Goal: Transaction & Acquisition: Book appointment/travel/reservation

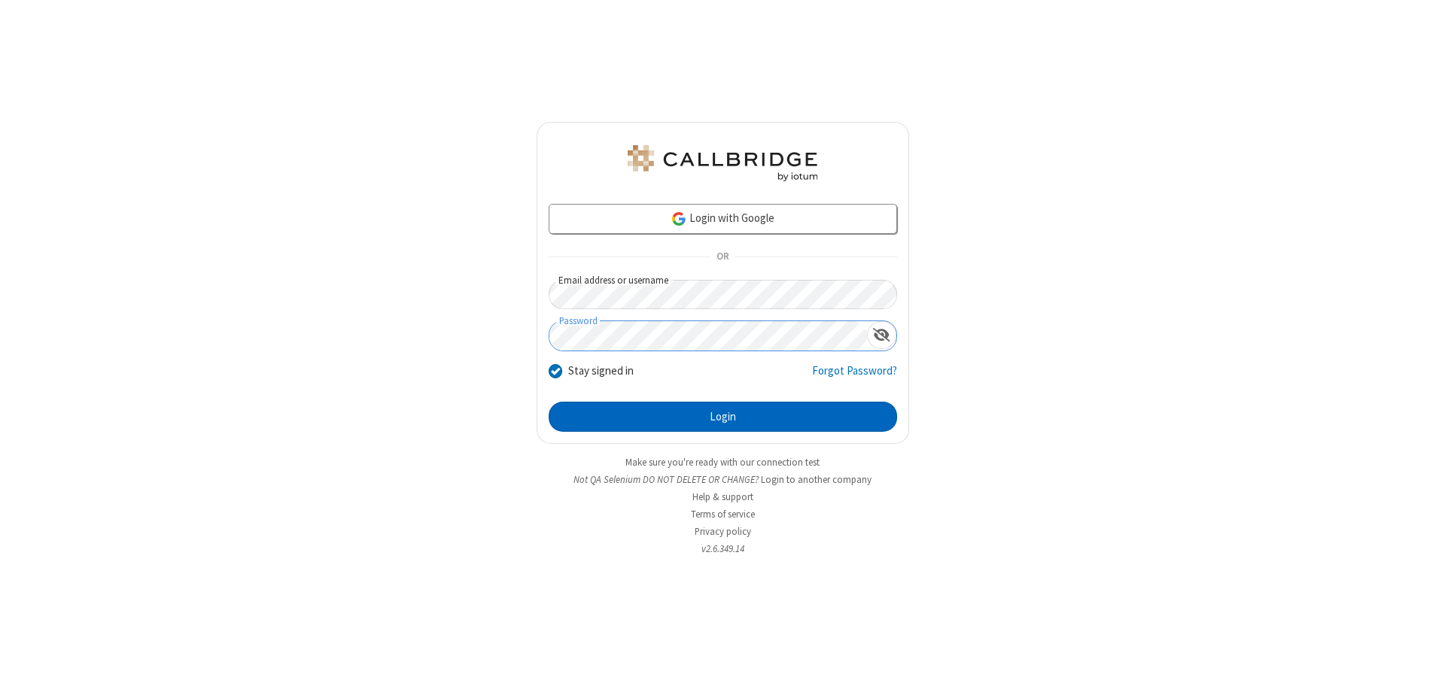
click at [723, 417] on button "Login" at bounding box center [723, 417] width 348 height 30
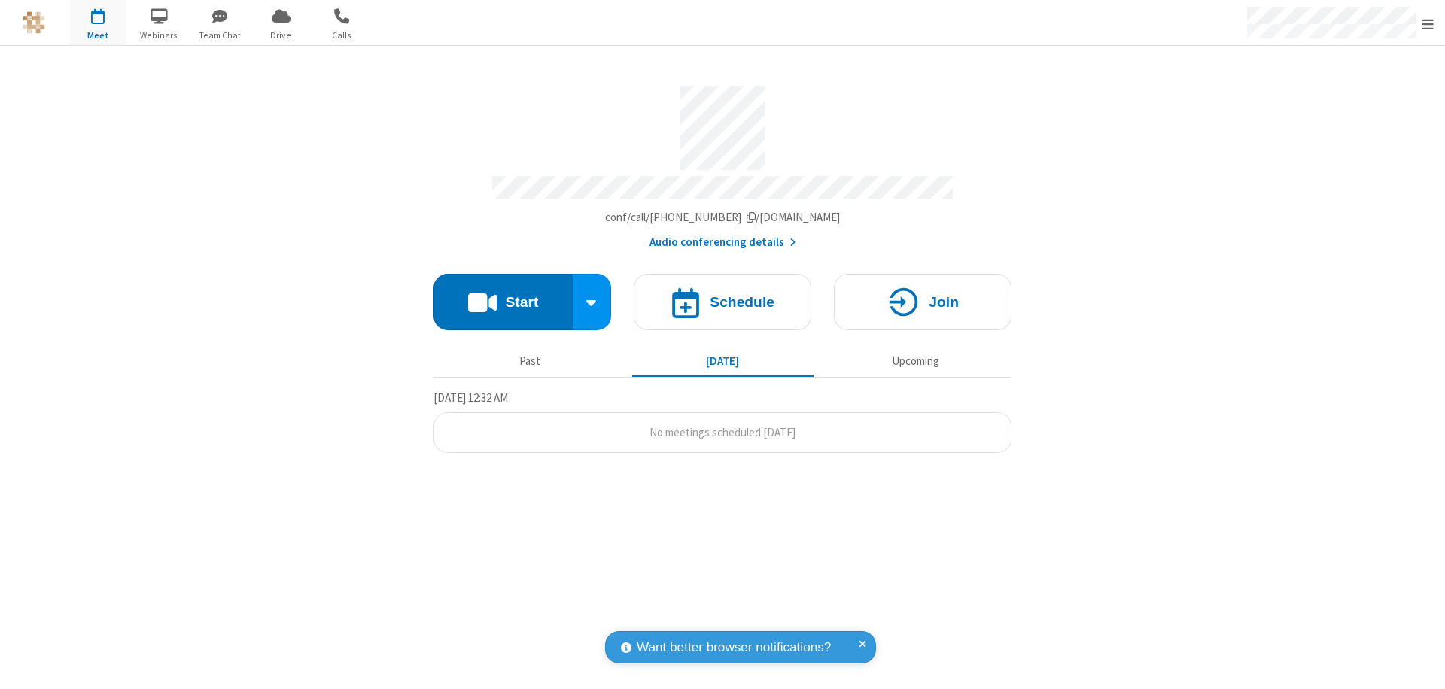
click at [1428, 23] on span "Open menu" at bounding box center [1428, 24] width 12 height 15
click at [98, 23] on span "button" at bounding box center [98, 16] width 56 height 26
click at [723, 295] on h4 "Schedule" at bounding box center [742, 302] width 65 height 14
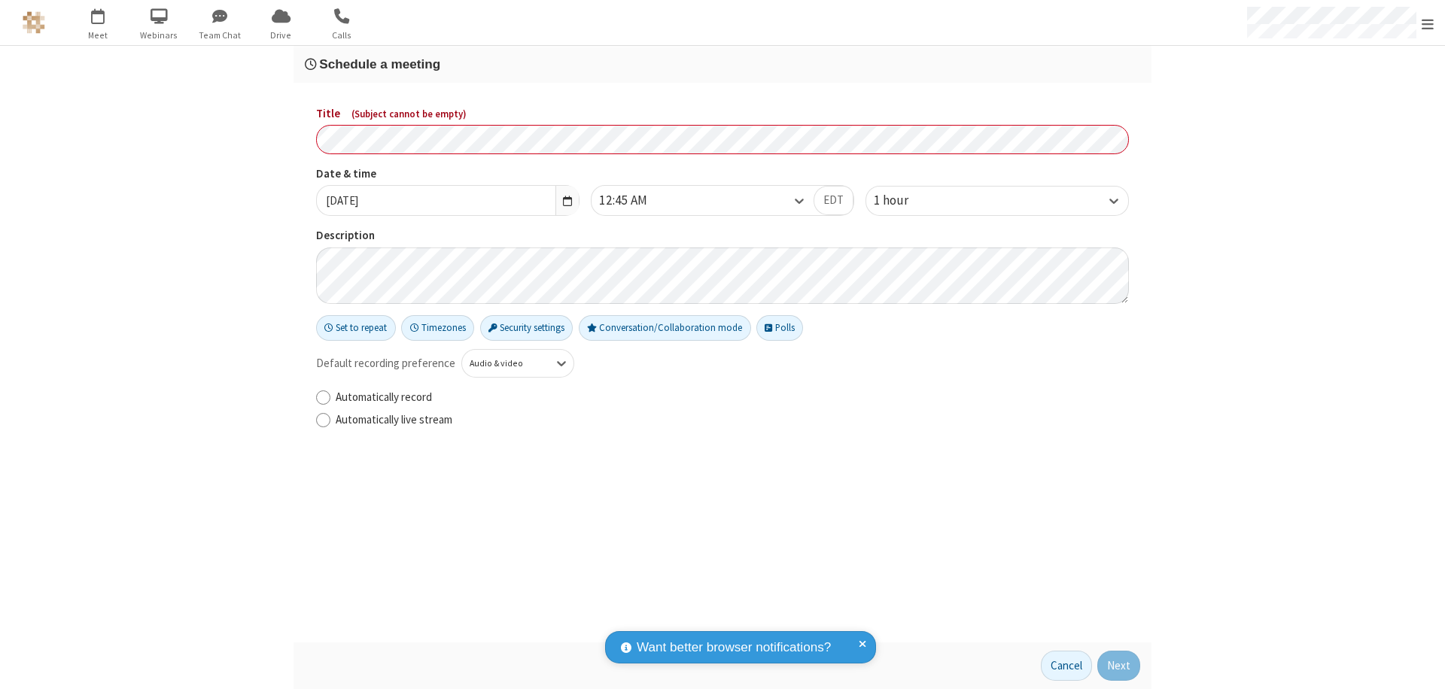
click at [723, 64] on h3 "Schedule a meeting" at bounding box center [722, 64] width 835 height 14
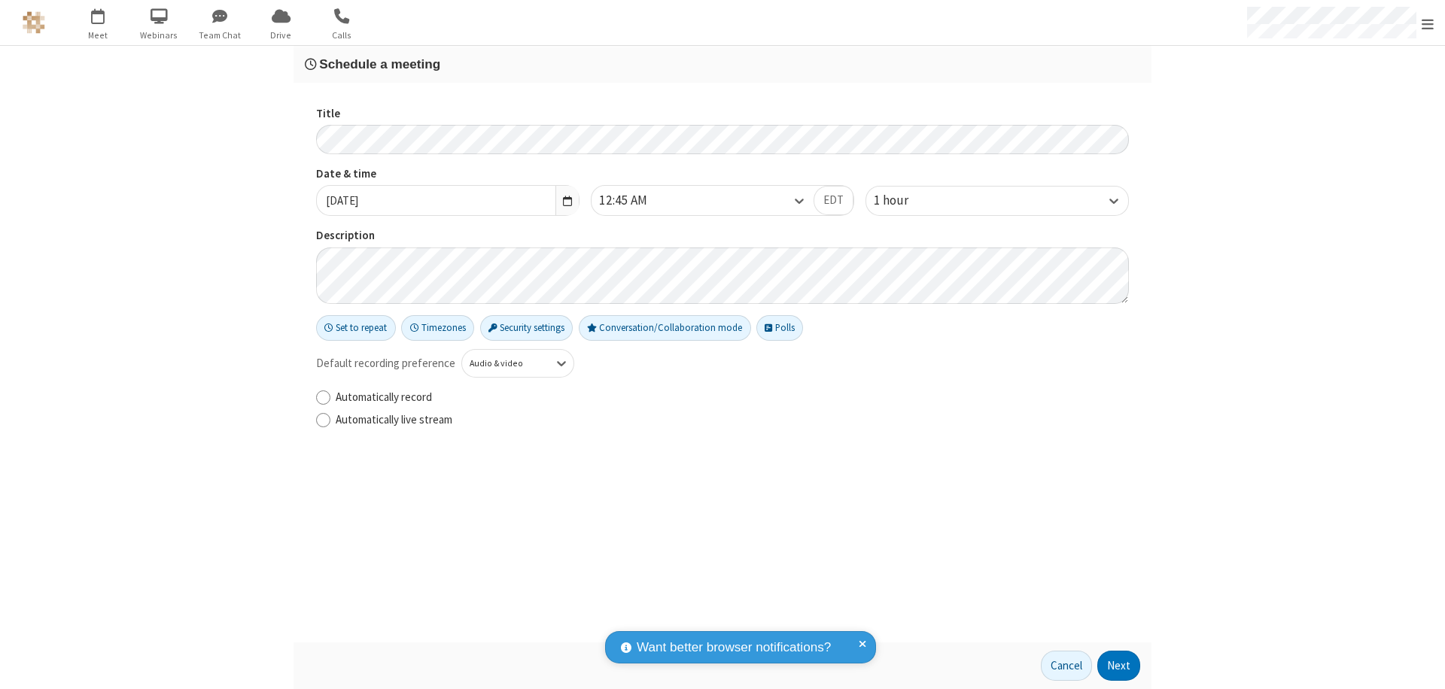
click at [1119, 666] on button "Next" at bounding box center [1118, 666] width 43 height 30
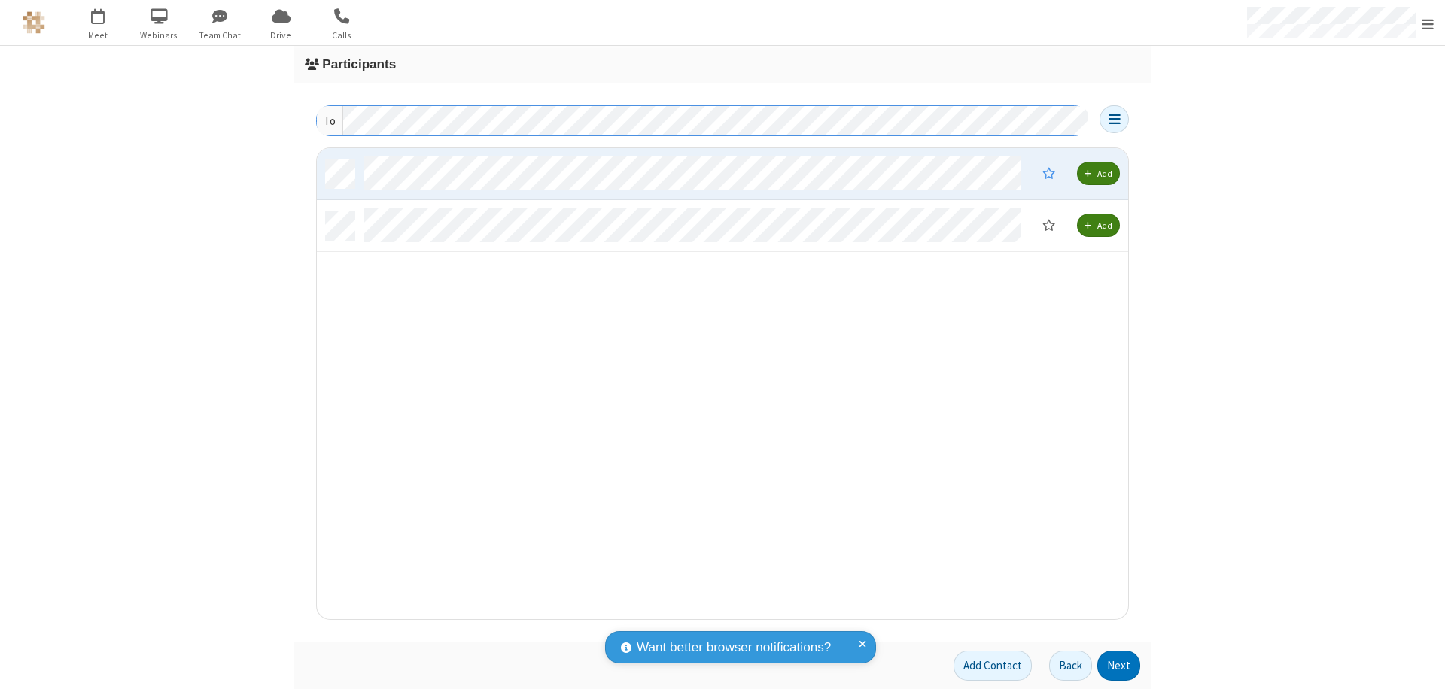
scroll to position [460, 800]
click at [1119, 666] on button "Next" at bounding box center [1118, 666] width 43 height 30
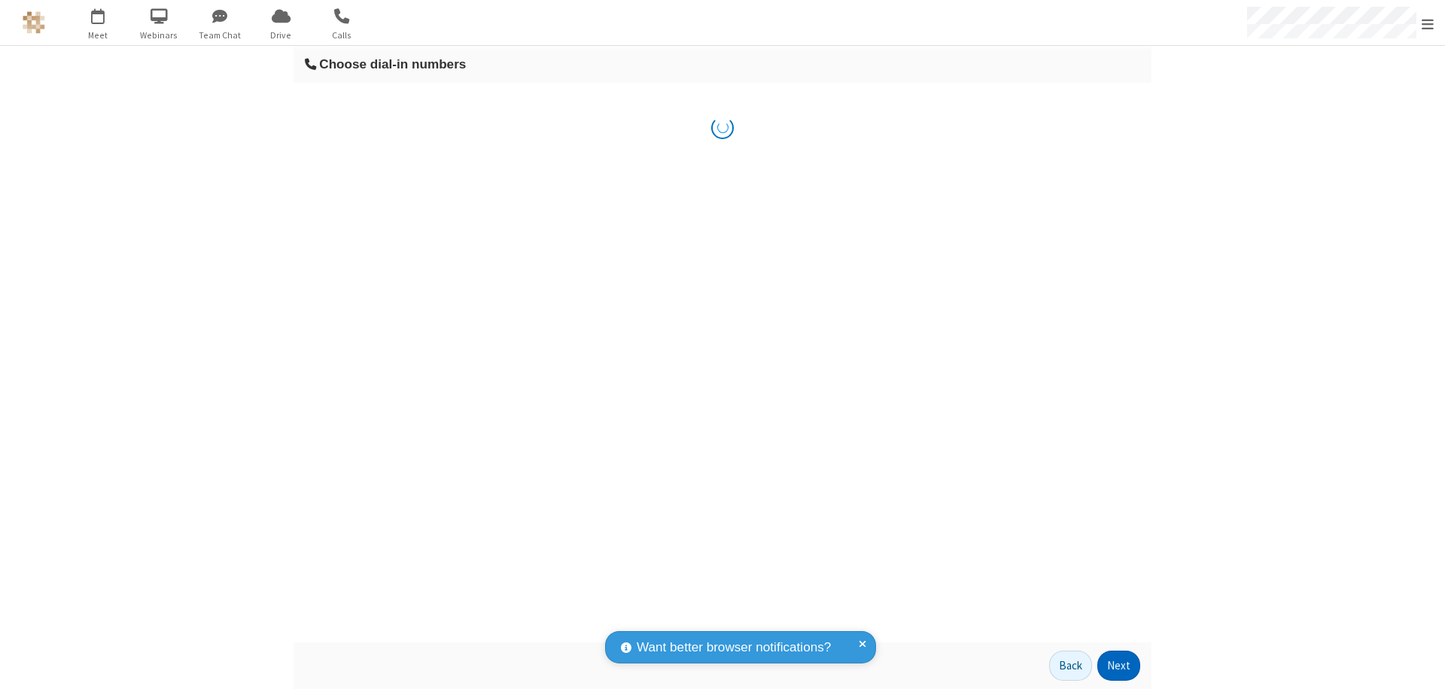
click at [1119, 666] on button "Next" at bounding box center [1118, 666] width 43 height 30
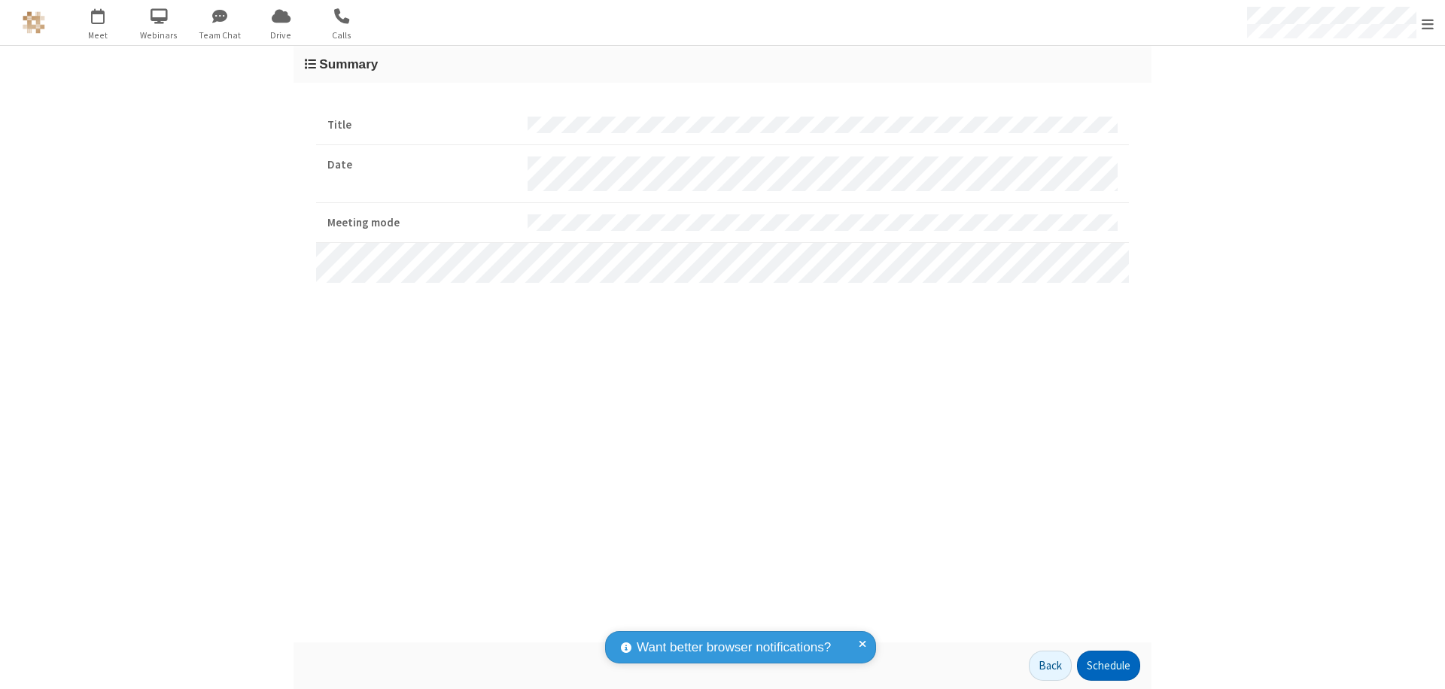
click at [1108, 666] on button "Schedule" at bounding box center [1108, 666] width 63 height 30
